Goal: Task Accomplishment & Management: Use online tool/utility

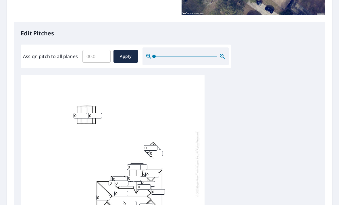
scroll to position [1, 0]
click at [135, 164] on input "0" at bounding box center [134, 166] width 14 height 5
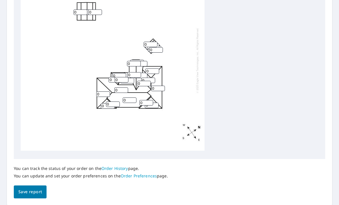
scroll to position [235, 0]
click at [105, 103] on input "0" at bounding box center [108, 105] width 14 height 5
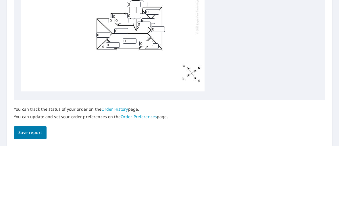
type input "4"
click at [116, 101] on input "0" at bounding box center [113, 103] width 14 height 5
type input "4"
click at [133, 97] on input "0" at bounding box center [130, 99] width 14 height 5
type input "4"
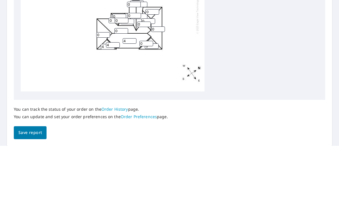
click at [150, 100] on input "0" at bounding box center [146, 102] width 14 height 5
type input "4"
click at [157, 102] on input "0" at bounding box center [152, 104] width 14 height 5
type input "4"
click at [131, 97] on input "4" at bounding box center [130, 99] width 14 height 5
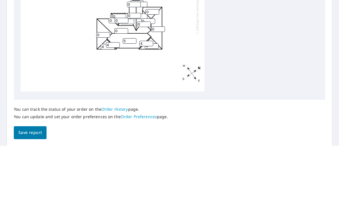
type input "5"
click at [158, 85] on input "0" at bounding box center [158, 87] width 14 height 5
type input "5"
type input "4"
click at [122, 87] on input "0" at bounding box center [121, 89] width 14 height 5
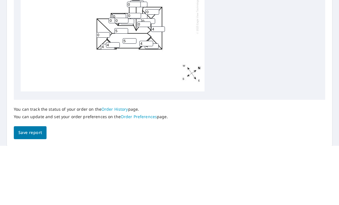
type input "5"
click at [106, 91] on input "0" at bounding box center [103, 93] width 14 height 5
type input "4"
click at [146, 81] on input "0" at bounding box center [144, 83] width 14 height 5
type input "5"
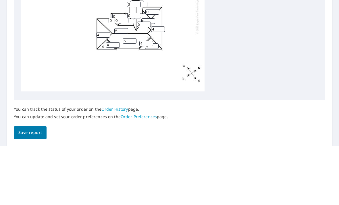
click at [153, 77] on input "0" at bounding box center [148, 79] width 14 height 5
type input "5"
click at [123, 77] on input "0" at bounding box center [121, 79] width 14 height 5
type input "4"
click at [120, 73] on input "0" at bounding box center [119, 75] width 14 height 5
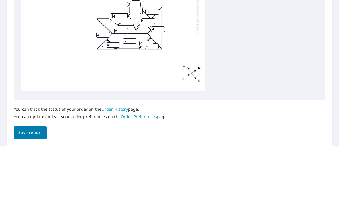
type input "4"
click at [111, 77] on input "0" at bounding box center [115, 79] width 14 height 5
click at [154, 68] on input "0" at bounding box center [152, 70] width 14 height 5
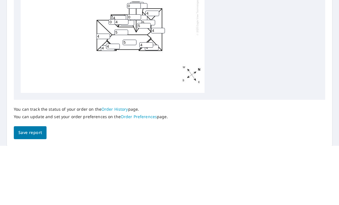
scroll to position [232, 0]
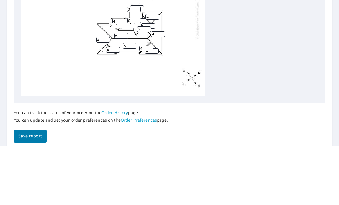
type input "4"
click at [134, 83] on input "0" at bounding box center [127, 85] width 14 height 5
type input "4"
click at [114, 82] on input "4" at bounding box center [121, 84] width 14 height 5
click at [111, 82] on input "0" at bounding box center [115, 84] width 14 height 5
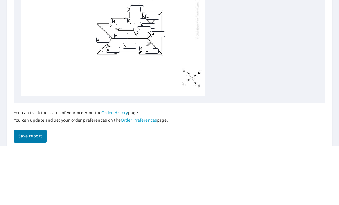
scroll to position [18, 0]
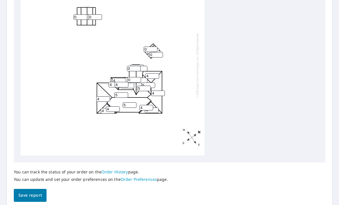
type input "4"
click at [137, 66] on input "0" at bounding box center [134, 68] width 14 height 5
type input "5"
click at [143, 66] on input "0" at bounding box center [140, 68] width 14 height 5
type input "5"
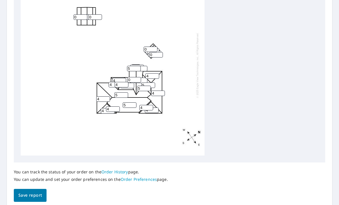
click at [139, 77] on input "0" at bounding box center [134, 79] width 14 height 5
type input "4"
click at [134, 83] on input "4" at bounding box center [127, 85] width 14 height 5
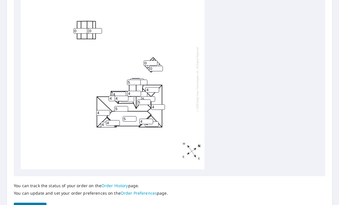
scroll to position [217, 0]
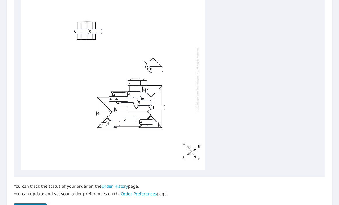
type input "3"
click at [139, 54] on div "5 5 4 4 4 0 4 4 3 0 0 4 5 0 0 4 4 0 0 0 5 0 4 5 5 0 4 4" at bounding box center [113, 79] width 184 height 180
click at [135, 80] on input "5" at bounding box center [134, 82] width 14 height 5
type input "5"
click at [165, 95] on div "5 5 4 4 4 0 4 4 3 0 0 4 5 0 0 4 4 0 0 0 5 0 4 5 5 0 4 4" at bounding box center [113, 79] width 184 height 180
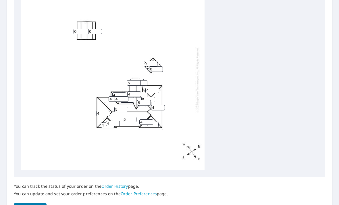
click at [141, 79] on input "0" at bounding box center [137, 81] width 14 height 5
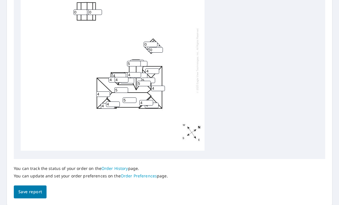
scroll to position [235, 0]
type input "20"
click at [34, 188] on span "Save report" at bounding box center [30, 191] width 24 height 7
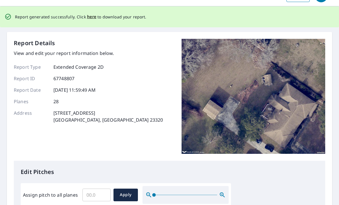
scroll to position [0, 0]
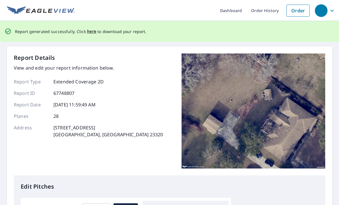
click at [90, 28] on span "here" at bounding box center [91, 31] width 9 height 7
